Goal: Find specific page/section: Find specific page/section

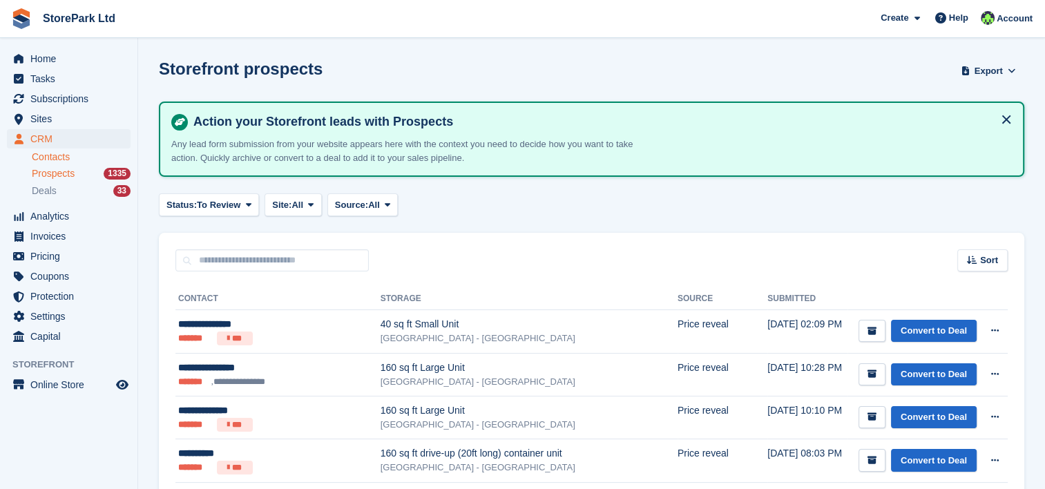
click at [55, 155] on link "Contacts" at bounding box center [81, 156] width 99 height 13
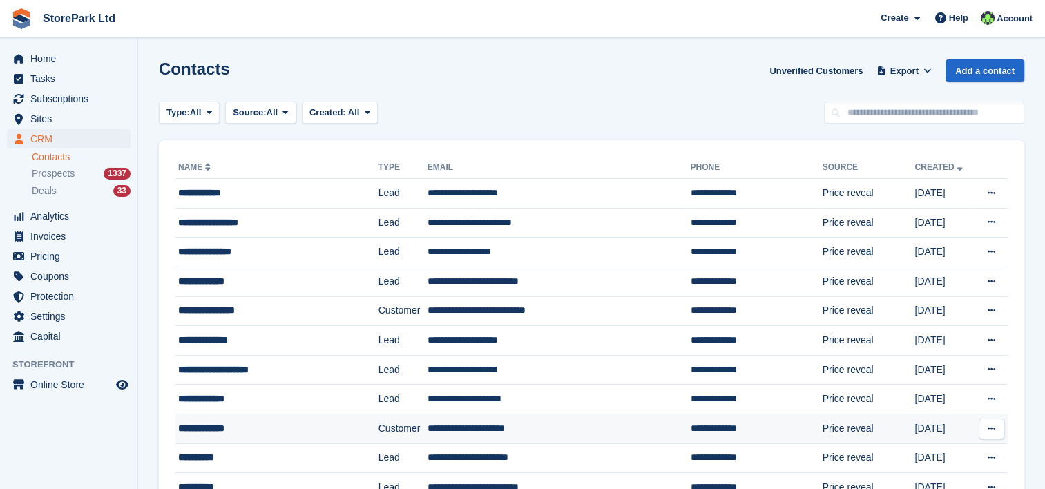
click at [427, 433] on td "**********" at bounding box center [558, 429] width 263 height 30
